Goal: Transaction & Acquisition: Subscribe to service/newsletter

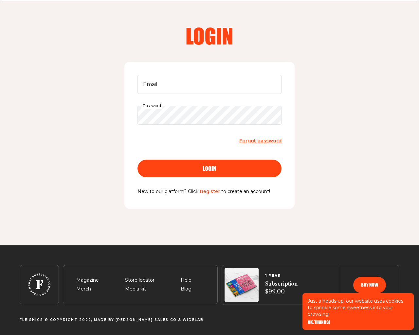
scroll to position [21, 0]
type input "[EMAIL_ADDRESS][DOMAIN_NAME]"
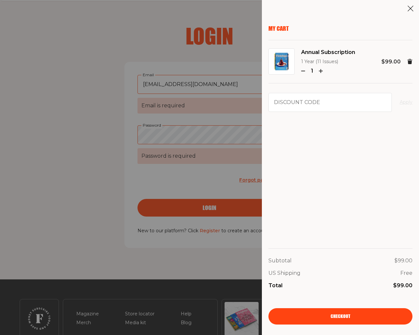
scroll to position [55, 0]
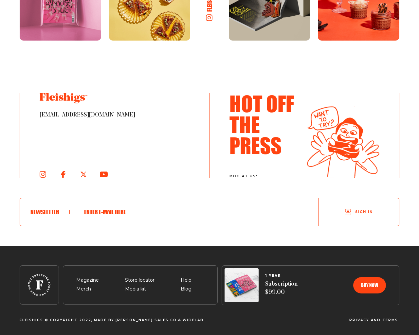
scroll to position [800, 0]
type input "testing@example.com"
